Goal: Contribute content: Contribute content

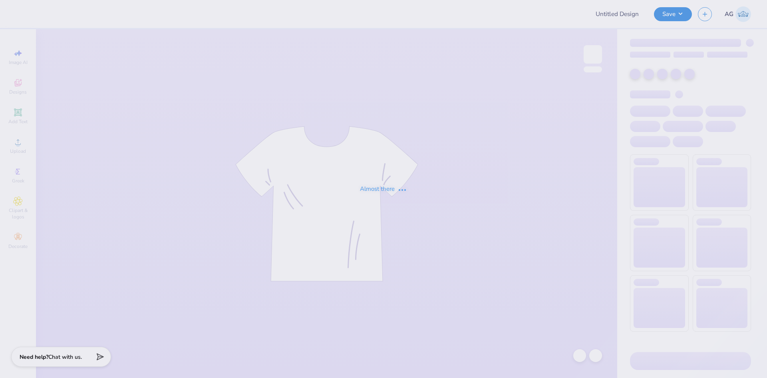
type input "Kappa Sigma GS Parents Weekend Tee"
type input "92"
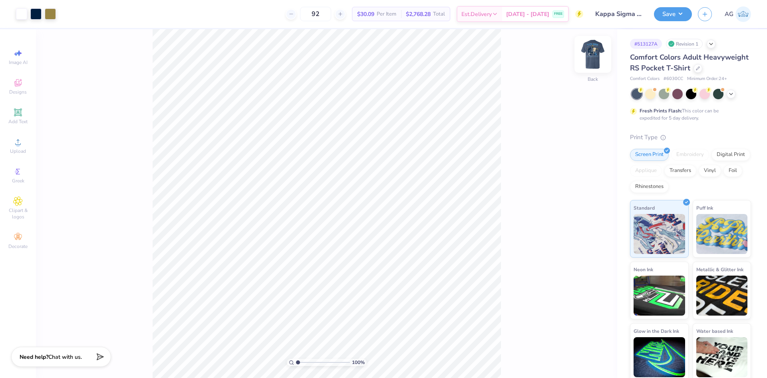
click at [597, 59] on img at bounding box center [593, 54] width 32 height 32
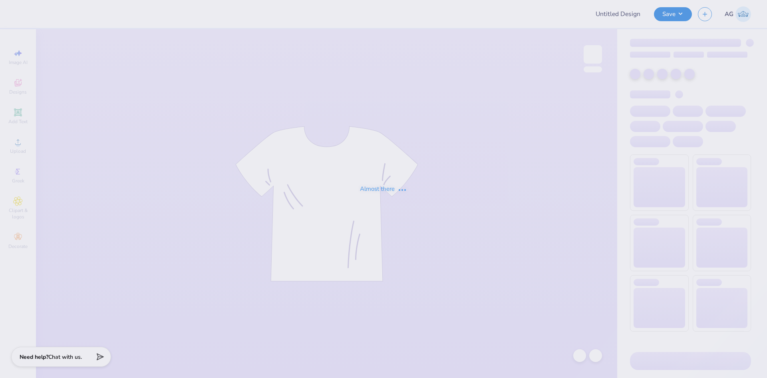
type input "Kappa Sigma GS Parents Weekend Tee"
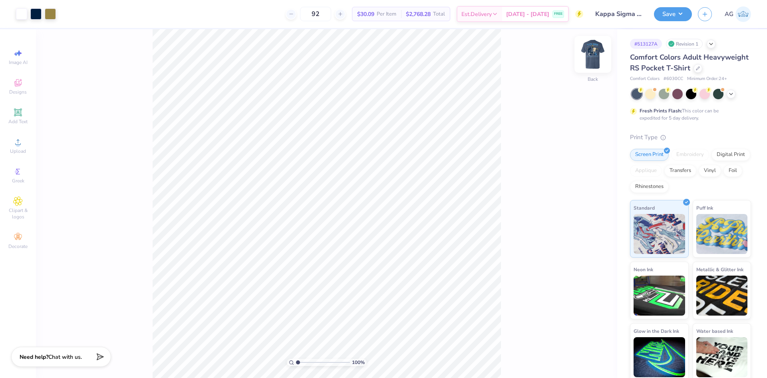
click at [597, 58] on img at bounding box center [593, 54] width 32 height 32
drag, startPoint x: 580, startPoint y: 371, endPoint x: 537, endPoint y: 318, distance: 68.7
click at [578, 364] on div "100 % Front" at bounding box center [327, 203] width 582 height 349
click at [275, 55] on div "100 % Front" at bounding box center [327, 203] width 582 height 349
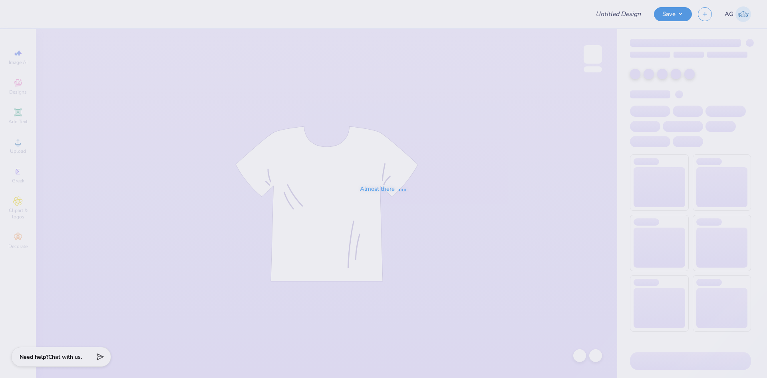
type input "Kappa Sigma GS Parents Weekend Tee"
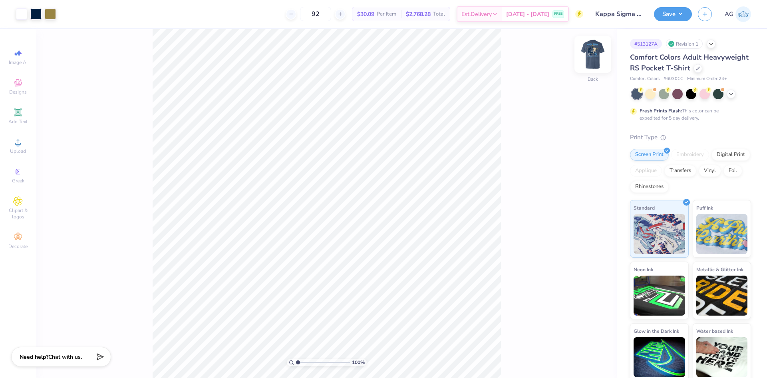
click at [604, 58] on img at bounding box center [593, 54] width 32 height 32
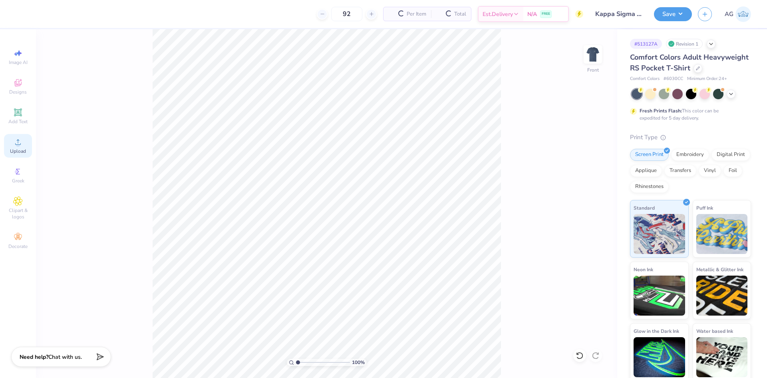
click at [18, 148] on span "Upload" at bounding box center [18, 151] width 16 height 6
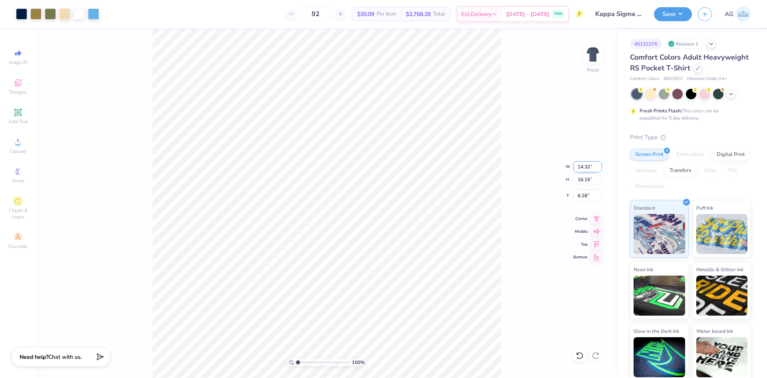
click at [585, 168] on input "14.32" at bounding box center [588, 166] width 29 height 11
type input "12.50"
type input "14.09"
click at [587, 201] on div "100 % Front W 12.50 12.50 " H 14.09 14.09 " Y 7.20 7.20 " Center Middle Top Bot…" at bounding box center [327, 203] width 582 height 349
click at [587, 197] on input "7.20" at bounding box center [588, 195] width 29 height 11
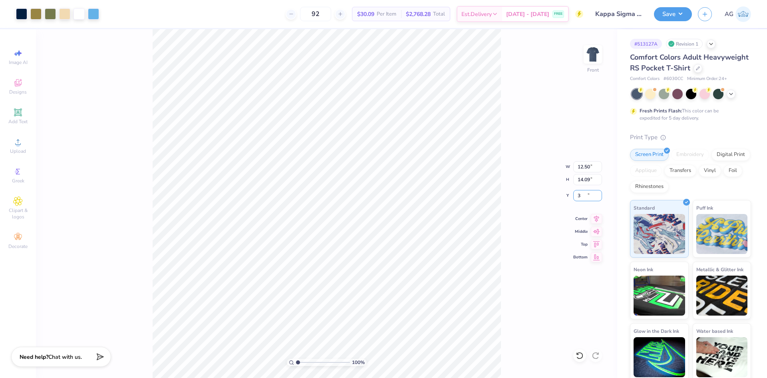
type input "3.00"
click at [595, 222] on icon at bounding box center [596, 218] width 11 height 10
click at [540, 205] on div "100 % Front W 12.50 12.50 " H 14.09 14.09 " Y 3.00 3.00 " Center Middle Top Bot…" at bounding box center [327, 203] width 582 height 349
drag, startPoint x: 673, startPoint y: 12, endPoint x: 673, endPoint y: 18, distance: 6.0
click at [673, 12] on button "Save" at bounding box center [673, 13] width 38 height 14
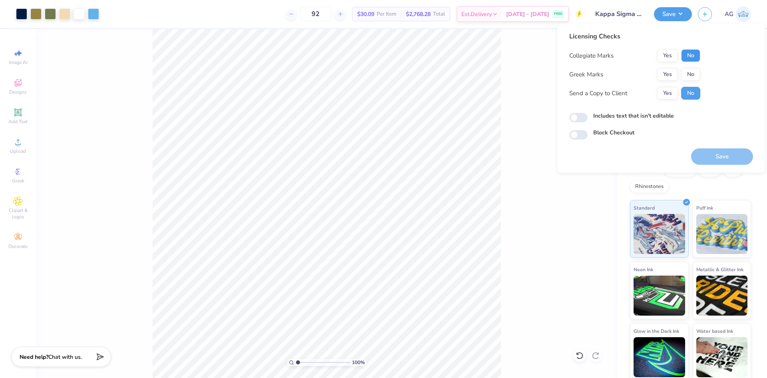
click at [689, 55] on button "No" at bounding box center [690, 55] width 19 height 13
click at [665, 74] on button "Yes" at bounding box center [667, 74] width 21 height 13
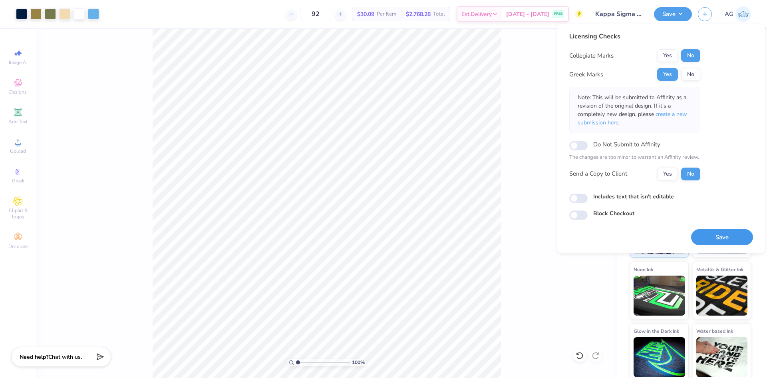
click at [722, 239] on button "Save" at bounding box center [722, 237] width 62 height 16
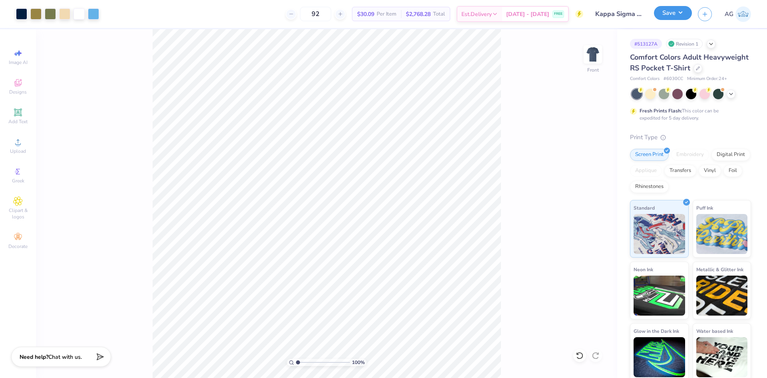
click at [659, 14] on button "Save" at bounding box center [673, 13] width 38 height 14
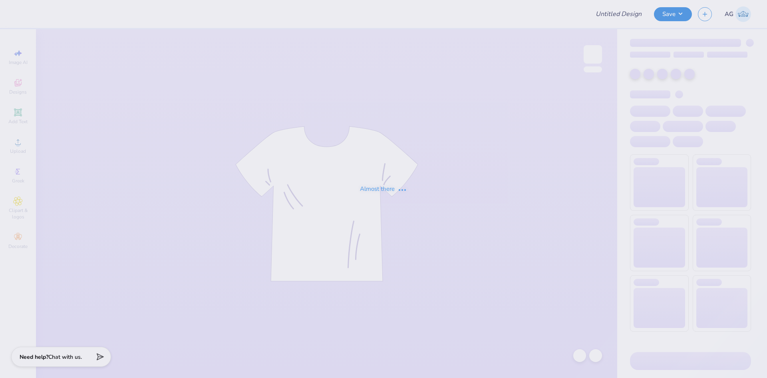
type input "possible set"
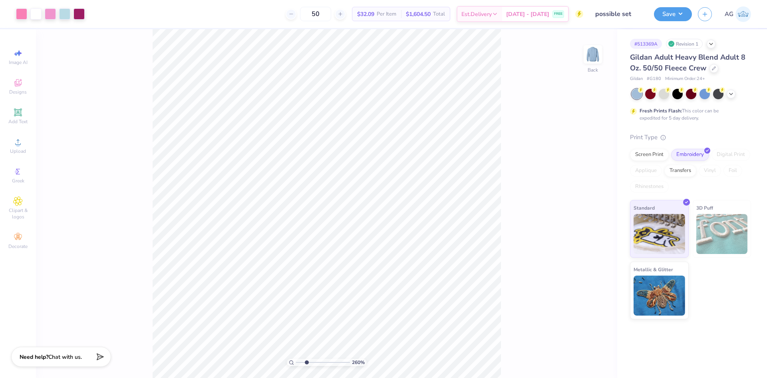
drag, startPoint x: 296, startPoint y: 362, endPoint x: 307, endPoint y: 362, distance: 10.8
click at [307, 362] on input "range" at bounding box center [323, 361] width 54 height 7
drag, startPoint x: 308, startPoint y: 362, endPoint x: 299, endPoint y: 362, distance: 8.8
click at [299, 362] on input "range" at bounding box center [323, 361] width 54 height 7
drag, startPoint x: 298, startPoint y: 358, endPoint x: 309, endPoint y: 360, distance: 10.5
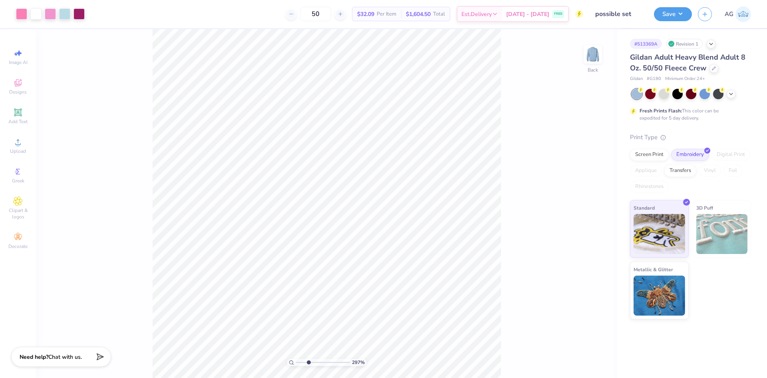
click at [309, 360] on input "range" at bounding box center [323, 361] width 54 height 7
type input "2.97"
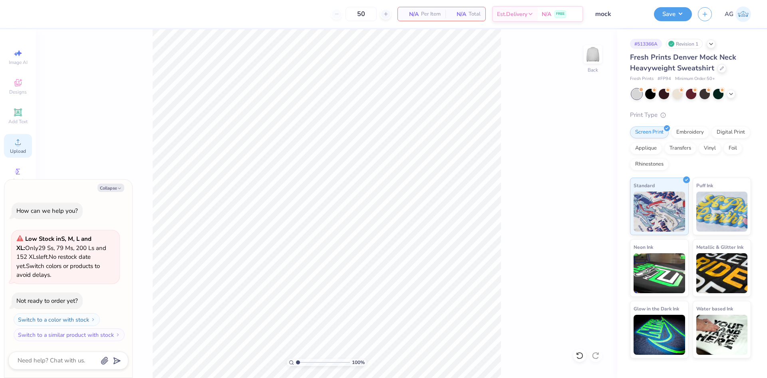
click at [20, 145] on icon at bounding box center [18, 142] width 10 height 10
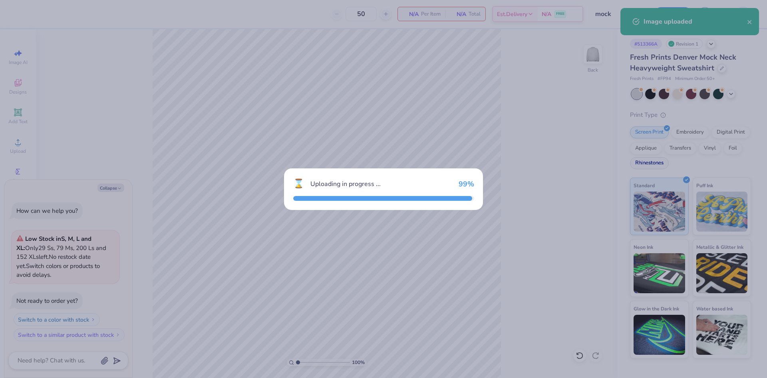
type textarea "x"
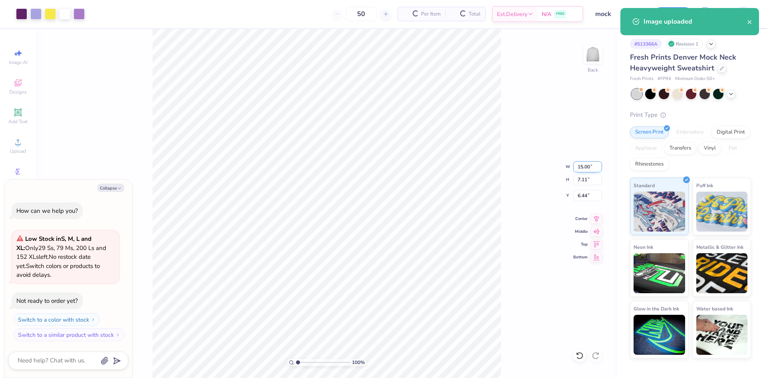
click at [592, 164] on input "15.00" at bounding box center [588, 166] width 29 height 11
type input "11.5"
type textarea "x"
type input "11.50"
type input "5.45"
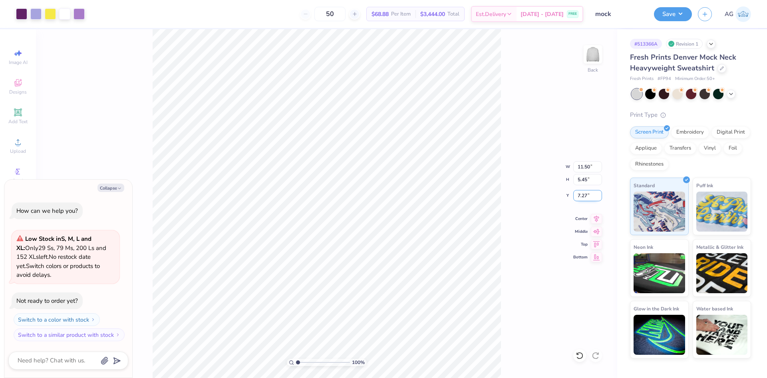
click at [585, 199] on input "7.27" at bounding box center [588, 195] width 29 height 11
type input "3"
type textarea "x"
type input "3.00"
click at [595, 220] on icon at bounding box center [596, 218] width 11 height 10
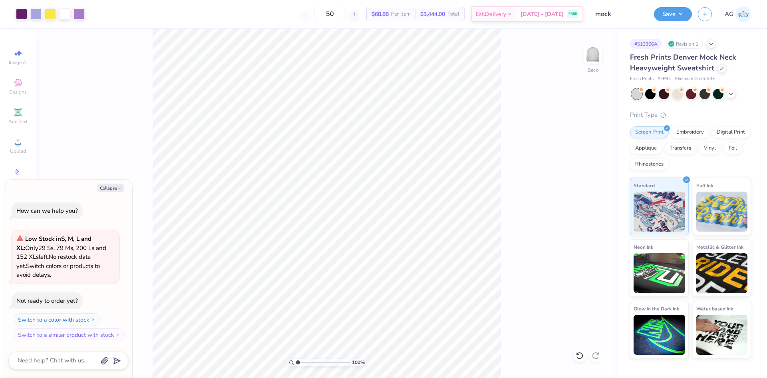
type textarea "x"
click at [591, 168] on input "11.50" at bounding box center [588, 166] width 29 height 11
type input "10"
type textarea "x"
type input "10.00"
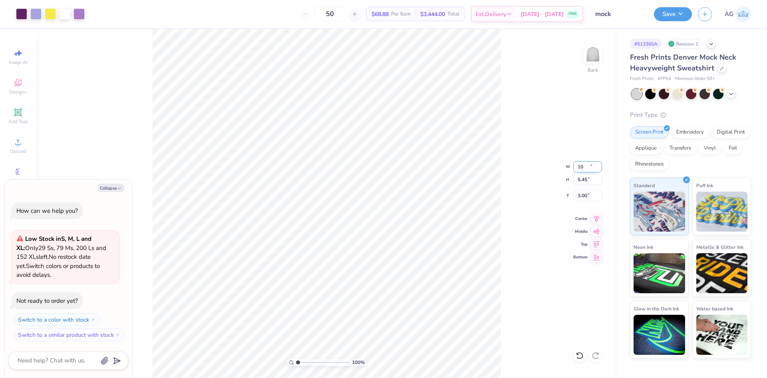
type input "4.74"
click at [591, 195] on input "3.36" at bounding box center [588, 195] width 29 height 11
type input "3"
type textarea "x"
type input "3.00"
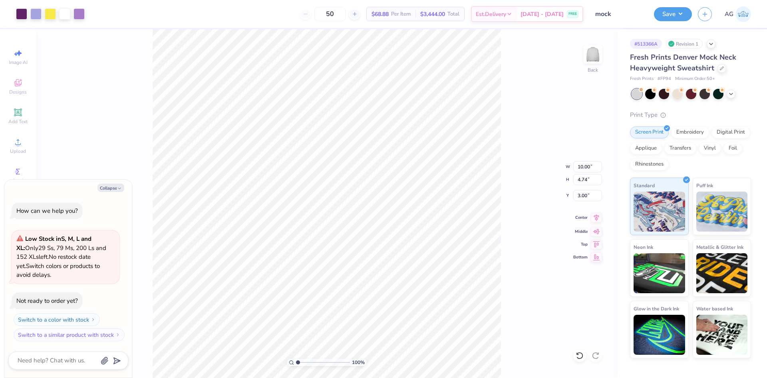
click at [601, 215] on icon at bounding box center [596, 218] width 11 height 10
click at [667, 21] on div "Save" at bounding box center [673, 14] width 38 height 14
click at [673, 8] on button "Save" at bounding box center [673, 13] width 38 height 14
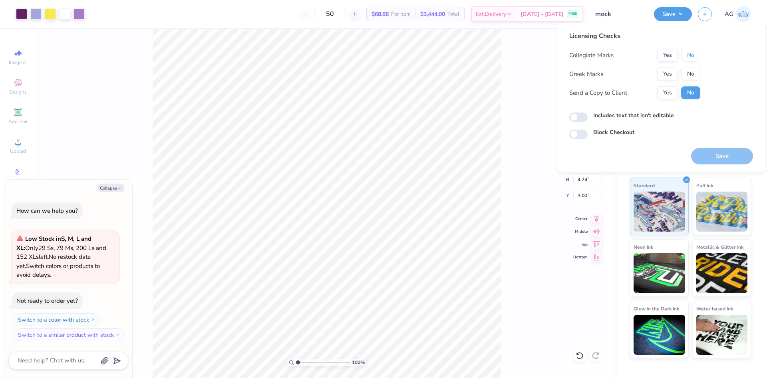
drag, startPoint x: 694, startPoint y: 57, endPoint x: 685, endPoint y: 66, distance: 13.0
click at [694, 57] on button "No" at bounding box center [690, 55] width 19 height 13
click at [678, 76] on button "Yes" at bounding box center [667, 74] width 21 height 13
type textarea "x"
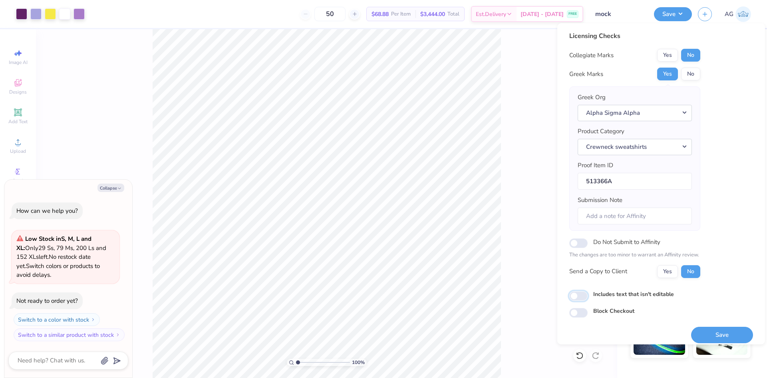
click at [577, 298] on input "Includes text that isn't editable" at bounding box center [579, 296] width 18 height 10
checkbox input "true"
drag, startPoint x: 723, startPoint y: 331, endPoint x: 716, endPoint y: 330, distance: 6.8
click at [723, 331] on button "Save" at bounding box center [722, 335] width 62 height 16
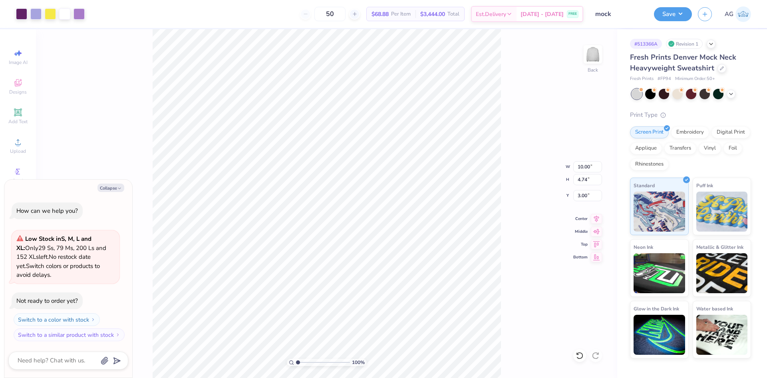
type textarea "x"
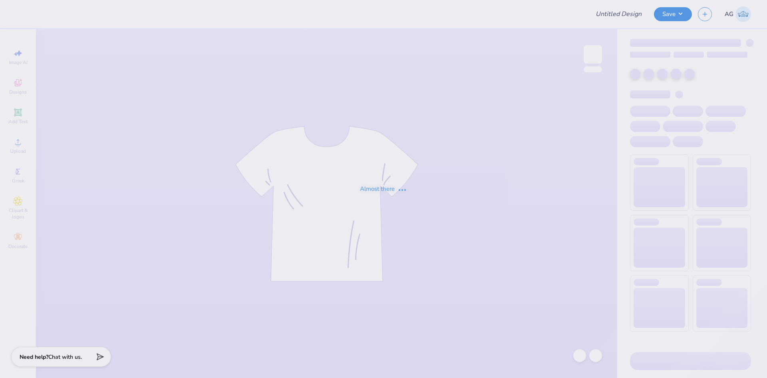
type input "Phi Sigma Sigma Merch"
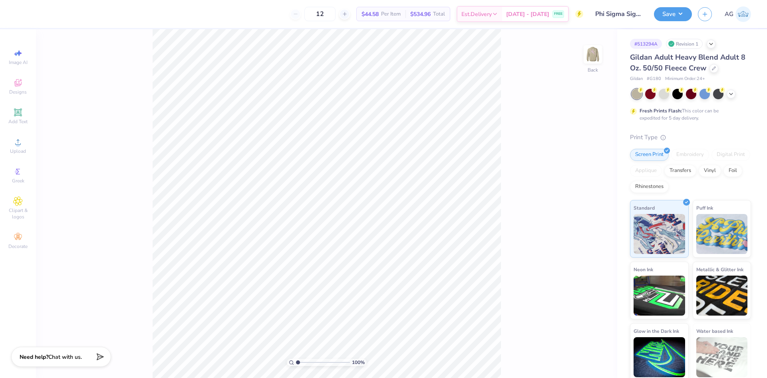
click at [609, 23] on div "Design Title Phi Sigma Sigma Merch" at bounding box center [618, 14] width 59 height 28
click at [597, 52] on img at bounding box center [593, 54] width 32 height 32
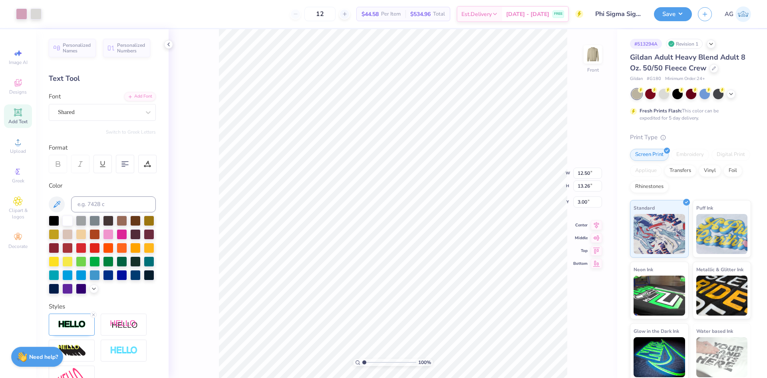
type input "12.50"
type input "13.26"
type input "3.00"
drag, startPoint x: 363, startPoint y: 362, endPoint x: 378, endPoint y: 359, distance: 15.5
type input "3.64"
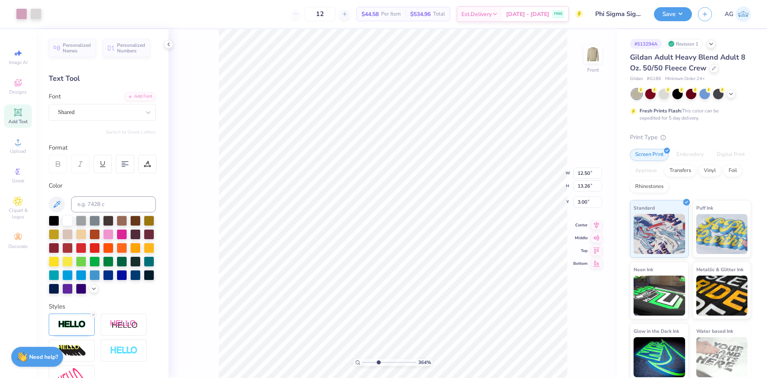
click at [378, 360] on input "range" at bounding box center [389, 361] width 54 height 7
type input "1.83"
type input "1.68"
type input "7.09"
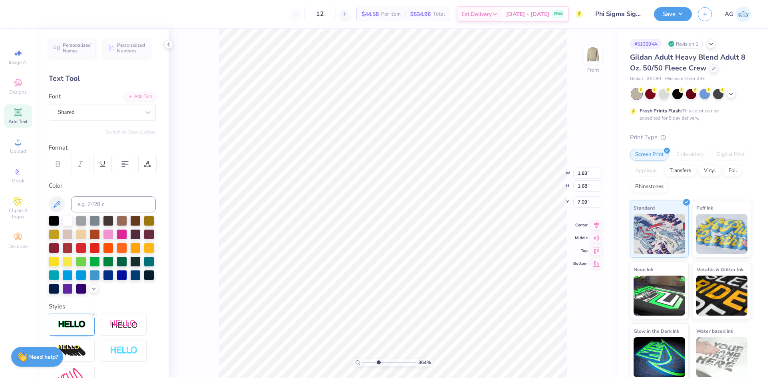
type textarea "ph isig"
type input "12.50"
type input "13.26"
type input "3.00"
drag, startPoint x: 380, startPoint y: 363, endPoint x: 376, endPoint y: 362, distance: 4.0
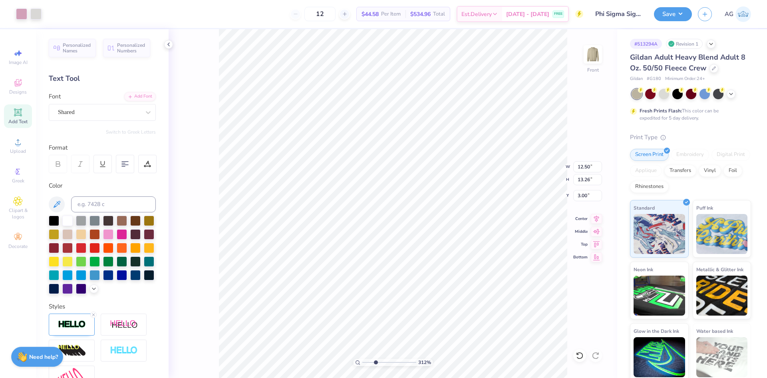
type input "3.12"
click at [376, 362] on input "range" at bounding box center [389, 361] width 54 height 7
type input "1.94"
type input "1.78"
type input "7.04"
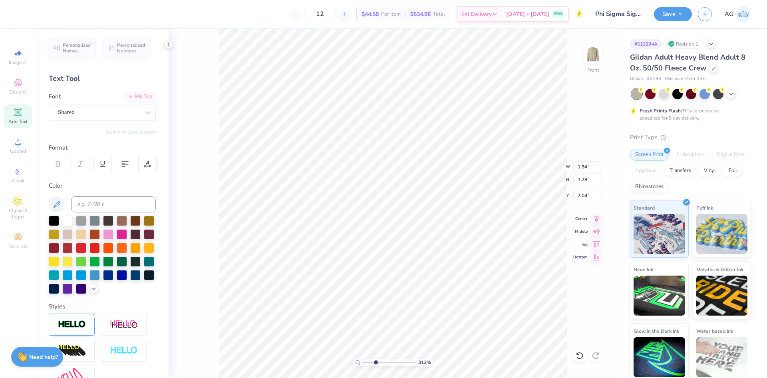
type textarea "ph isig"
type input "12.50"
type input "13.26"
type input "3.00"
click at [393, 363] on input "range" at bounding box center [389, 361] width 54 height 7
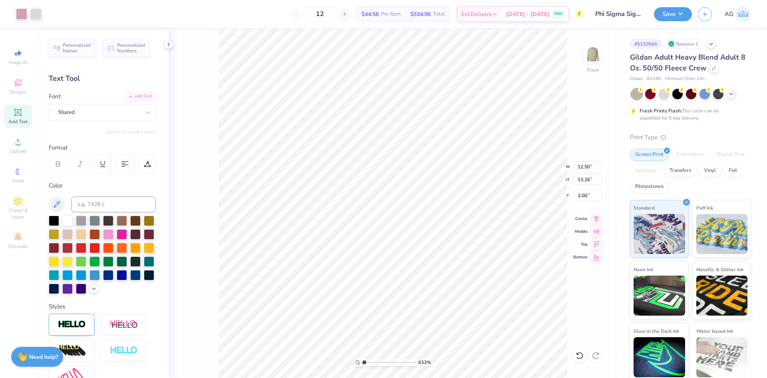
drag, startPoint x: 333, startPoint y: 363, endPoint x: 196, endPoint y: 359, distance: 137.1
type input "1"
click at [362, 360] on input "range" at bounding box center [389, 361] width 54 height 7
click at [673, 21] on button "Save" at bounding box center [673, 14] width 38 height 14
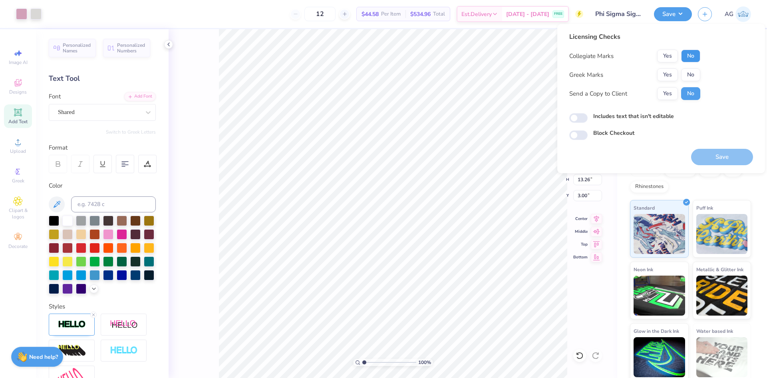
click at [693, 58] on button "No" at bounding box center [690, 56] width 19 height 13
click at [669, 76] on button "Yes" at bounding box center [667, 74] width 21 height 13
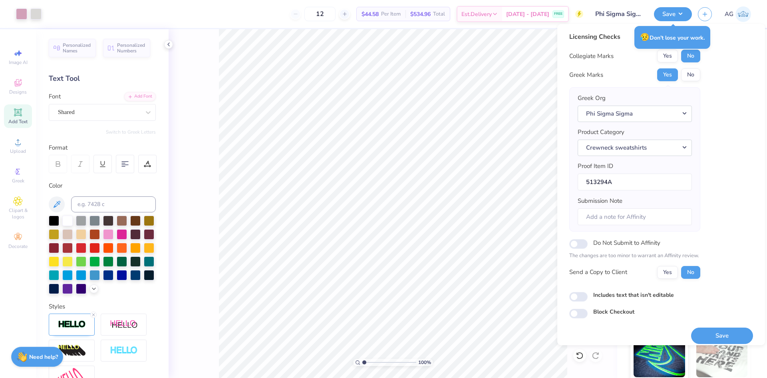
click at [720, 333] on button "Save" at bounding box center [722, 335] width 62 height 16
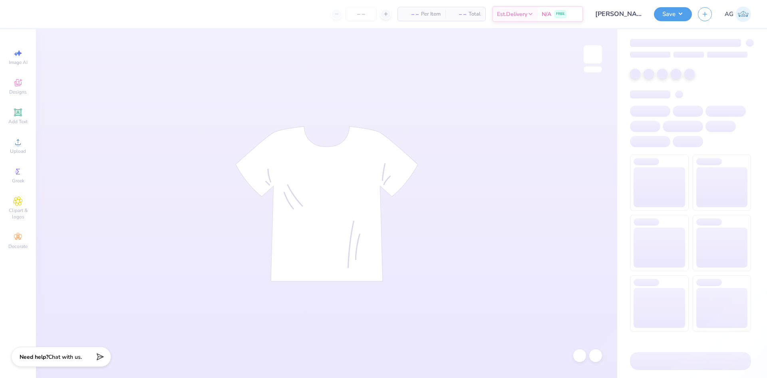
type input "[PERSON_NAME] : Camp Romaca"
type input "24"
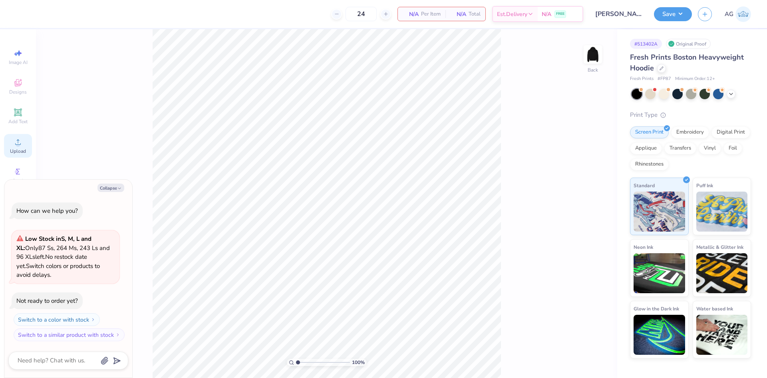
click at [16, 153] on span "Upload" at bounding box center [18, 151] width 16 height 6
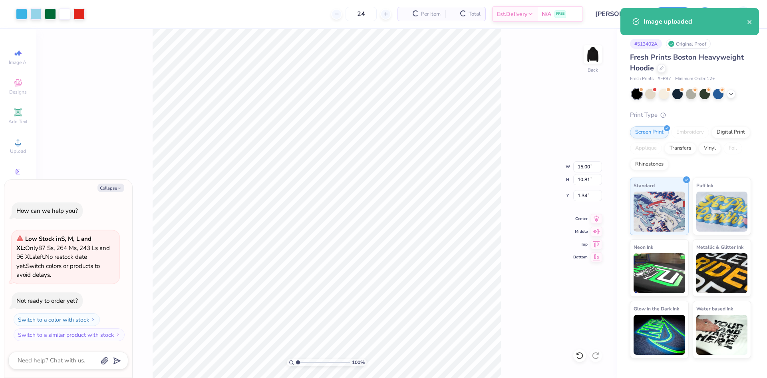
type textarea "x"
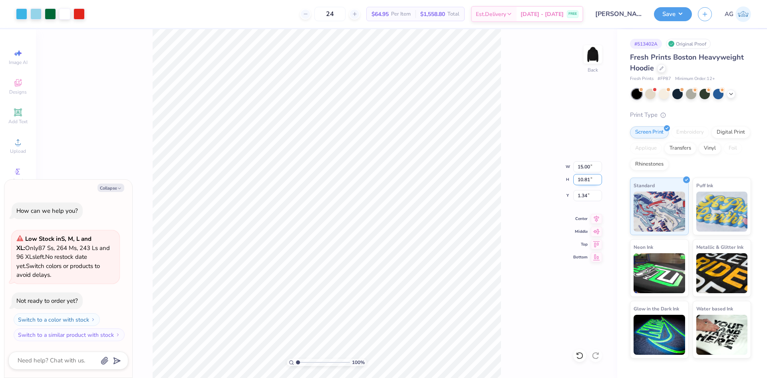
click at [589, 181] on input "10.81" at bounding box center [588, 179] width 29 height 11
type input "10"
type textarea "x"
type input "13.87"
type input "10.00"
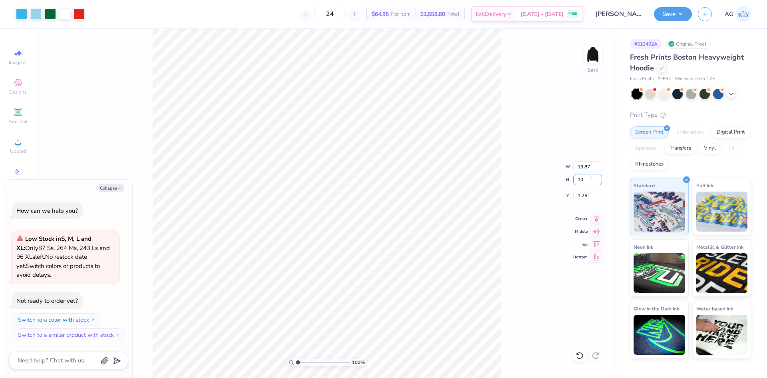
type input "1.75"
click at [523, 209] on div "100 % Back W 13.87 13.87 " H 10.00 10.00 " Y 1.75 1.75 " Center Middle Top Bott…" at bounding box center [327, 203] width 582 height 349
type textarea "x"
click at [580, 165] on input "13.87" at bounding box center [588, 166] width 29 height 11
type input "12"
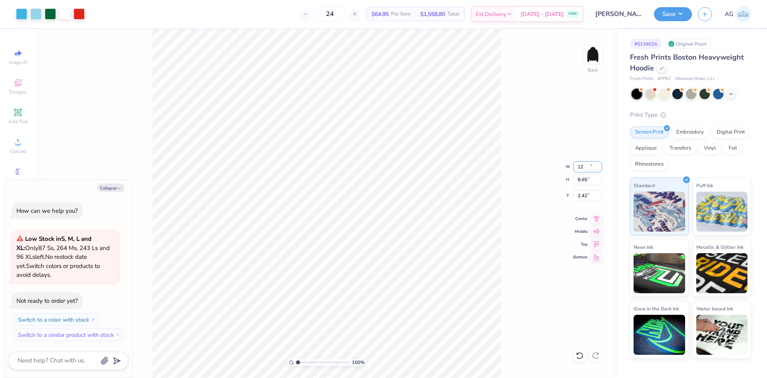
type textarea "x"
type input "12.00"
type input "8.65"
type input "2.42"
type textarea "x"
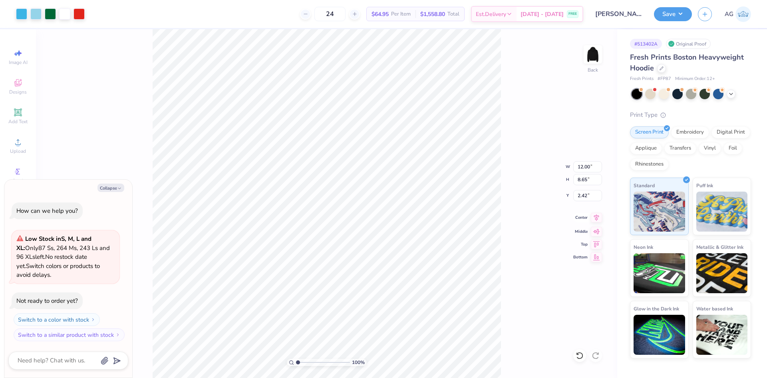
click at [596, 214] on icon at bounding box center [596, 218] width 11 height 10
click at [588, 193] on input "2.42" at bounding box center [588, 195] width 29 height 11
type input "2.5"
type textarea "x"
type input "2.50"
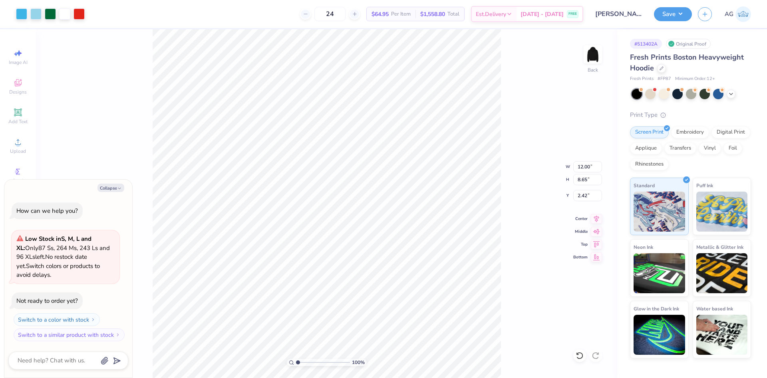
type textarea "x"
type input "2.42"
click at [530, 160] on div "100 % Back W 12.00 12.00 " H 8.65 8.65 " Y 2.42 2.42 " Center Middle Top Bottom" at bounding box center [327, 203] width 582 height 349
type textarea "x"
drag, startPoint x: 299, startPoint y: 360, endPoint x: 309, endPoint y: 359, distance: 9.6
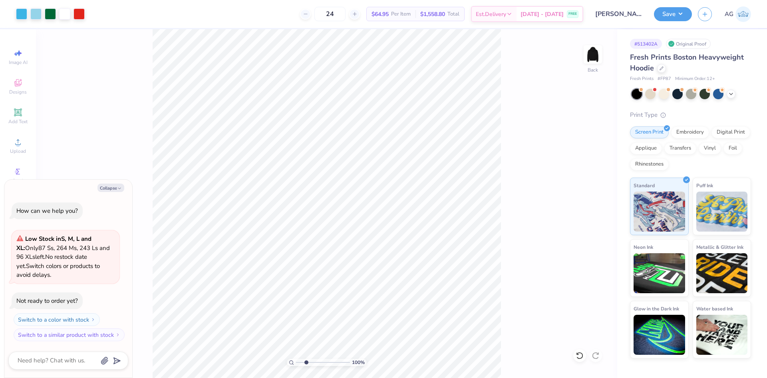
click at [309, 359] on input "range" at bounding box center [323, 361] width 54 height 7
drag, startPoint x: 306, startPoint y: 361, endPoint x: 252, endPoint y: 349, distance: 55.4
type input "1"
click at [296, 358] on input "range" at bounding box center [323, 361] width 54 height 7
click at [673, 12] on button "Save" at bounding box center [673, 13] width 38 height 14
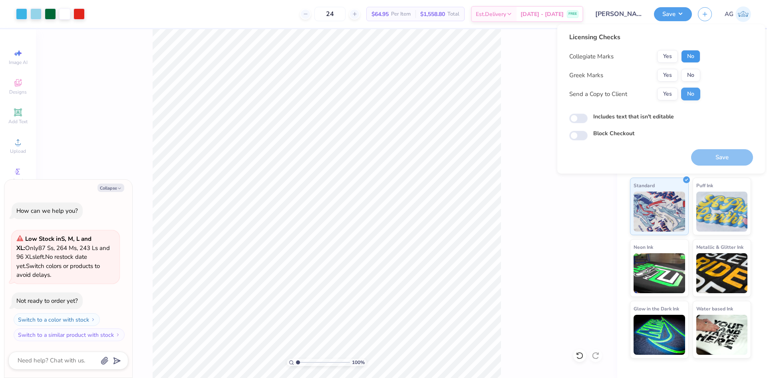
click at [695, 56] on button "No" at bounding box center [690, 56] width 19 height 13
click at [692, 71] on button "No" at bounding box center [690, 75] width 19 height 13
type textarea "x"
drag, startPoint x: 577, startPoint y: 115, endPoint x: 598, endPoint y: 124, distance: 23.3
click at [577, 115] on input "Includes text that isn't editable" at bounding box center [579, 119] width 18 height 10
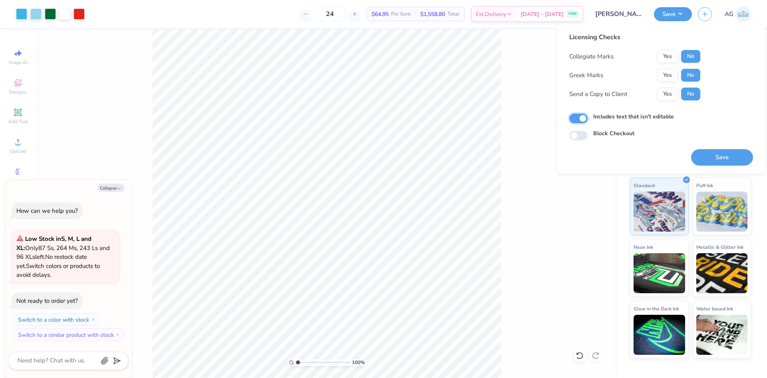
checkbox input "true"
click at [757, 157] on div "Licensing Checks Collegiate Marks Yes No Greek Marks Yes No Send a Copy to Clie…" at bounding box center [662, 98] width 208 height 149
click at [741, 155] on button "Save" at bounding box center [722, 157] width 62 height 16
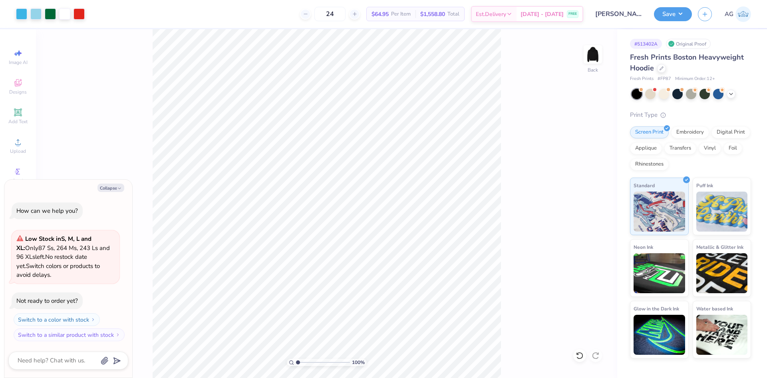
type textarea "x"
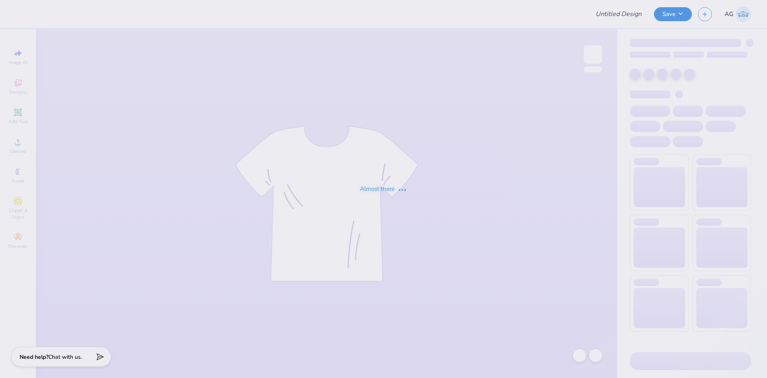
type input "VEX Robotics Shirt #2"
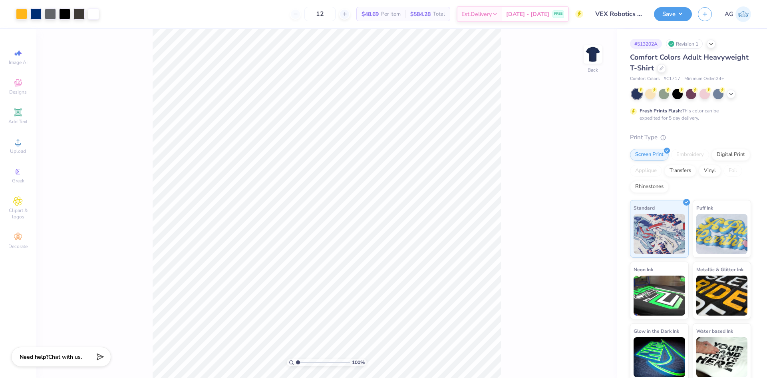
click at [193, 90] on div "100 % Back" at bounding box center [327, 203] width 582 height 349
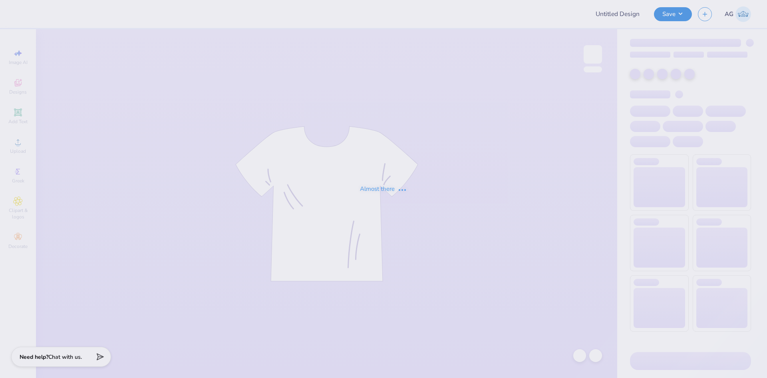
type input "VEX Robotics Shirt #2"
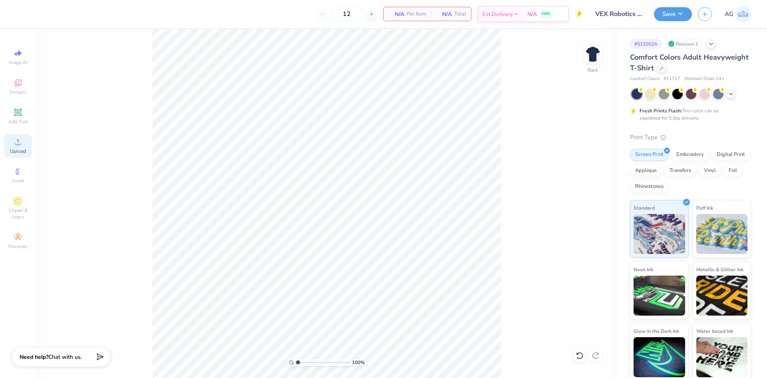
click at [16, 138] on icon at bounding box center [18, 142] width 10 height 10
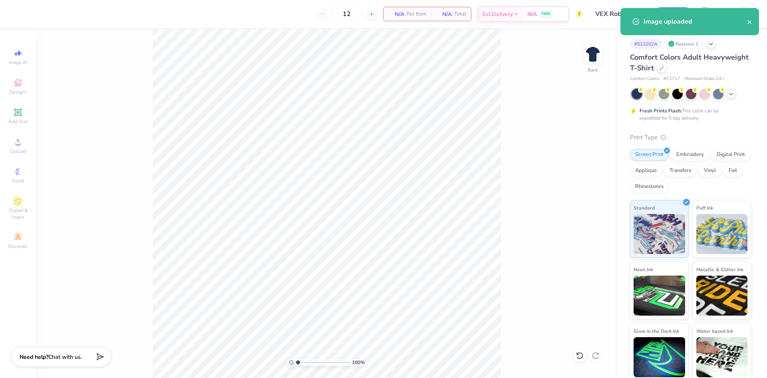
click at [25, 159] on div "Image AI Designs Add Text Upload Greek Clipart & logos Decorate" at bounding box center [18, 148] width 28 height 207
click at [22, 145] on icon at bounding box center [18, 142] width 10 height 10
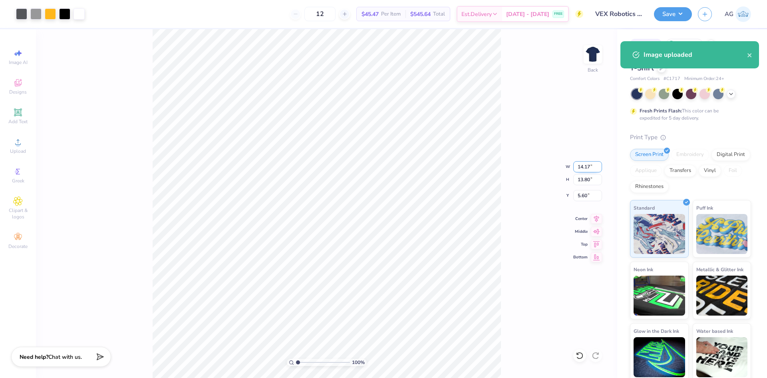
click at [587, 164] on input "14.17" at bounding box center [588, 166] width 29 height 11
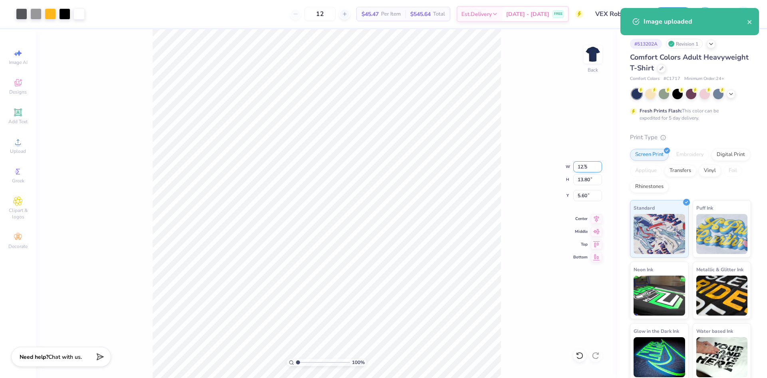
type input "12.50"
type input "12.17"
click at [587, 199] on input "6.42" at bounding box center [588, 195] width 29 height 11
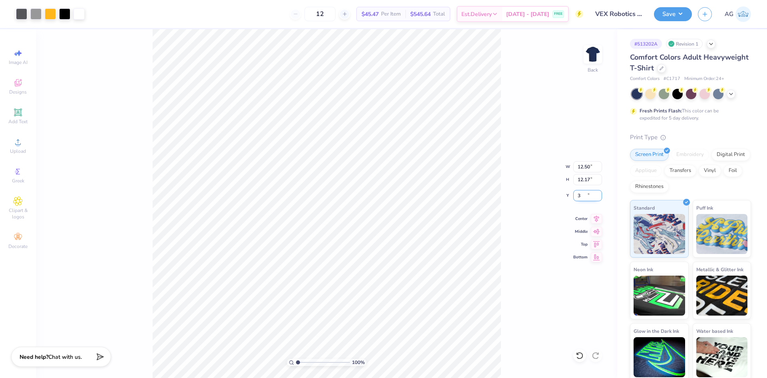
type input "3.00"
drag, startPoint x: 596, startPoint y: 218, endPoint x: 509, endPoint y: 239, distance: 90.0
click at [596, 218] on icon at bounding box center [596, 219] width 11 height 10
click at [505, 166] on div "100 % Back" at bounding box center [327, 203] width 582 height 349
click at [671, 7] on button "Save" at bounding box center [673, 13] width 38 height 14
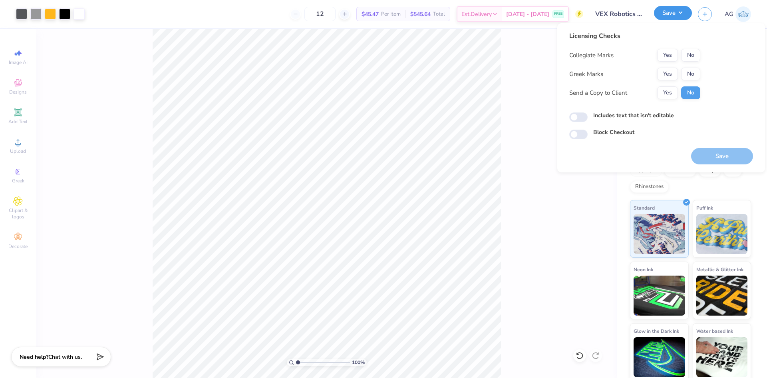
click at [674, 16] on button "Save" at bounding box center [673, 13] width 38 height 14
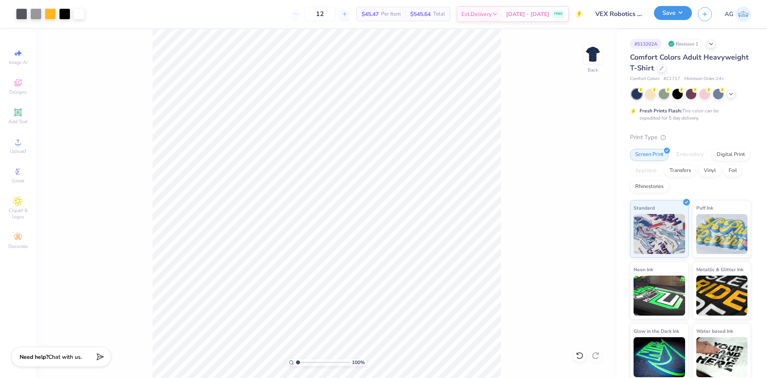
click at [674, 16] on button "Save" at bounding box center [673, 13] width 38 height 14
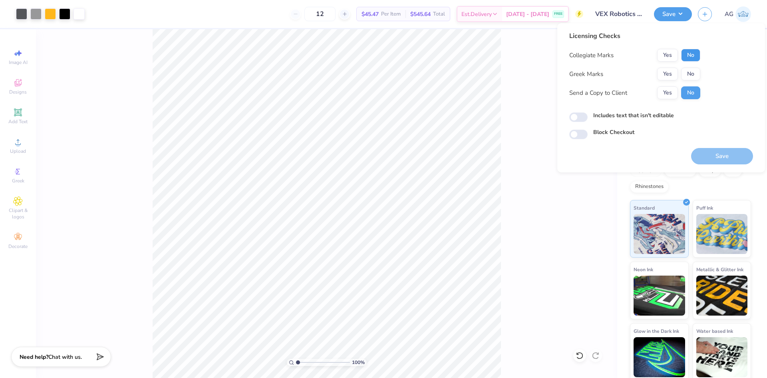
click at [698, 55] on button "No" at bounding box center [690, 55] width 19 height 13
click at [677, 70] on button "Yes" at bounding box center [667, 74] width 21 height 13
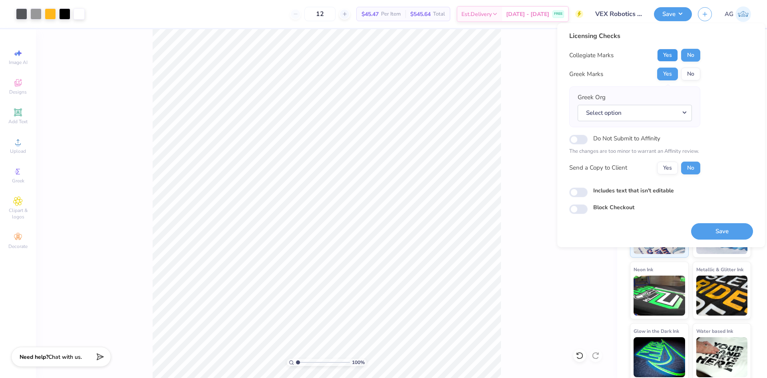
click at [667, 56] on button "Yes" at bounding box center [667, 55] width 21 height 13
click at [692, 80] on div "Collegiate Marks Yes No Greek Marks Yes No Greek Org Select option Do Not Submi…" at bounding box center [635, 111] width 131 height 125
click at [693, 76] on button "No" at bounding box center [690, 74] width 19 height 13
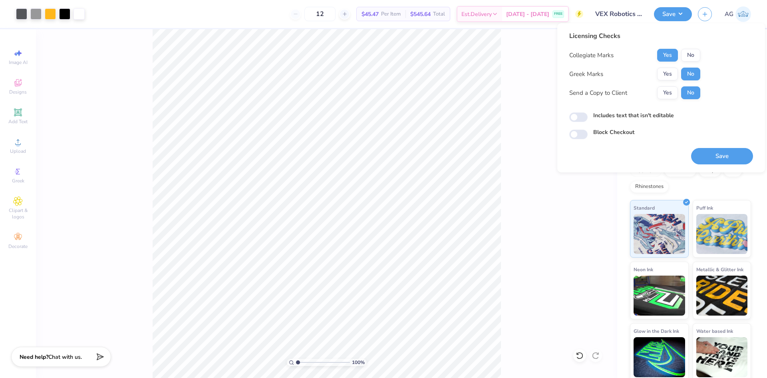
drag, startPoint x: 583, startPoint y: 123, endPoint x: 582, endPoint y: 118, distance: 4.6
click at [582, 120] on div "Licensing Checks Collegiate Marks Yes No Greek Marks Yes No Send a Copy to Clie…" at bounding box center [662, 85] width 184 height 108
click at [582, 118] on input "Includes text that isn't editable" at bounding box center [579, 117] width 18 height 10
checkbox input "true"
click at [728, 157] on button "Save" at bounding box center [722, 156] width 62 height 16
